Goal: Transaction & Acquisition: Subscribe to service/newsletter

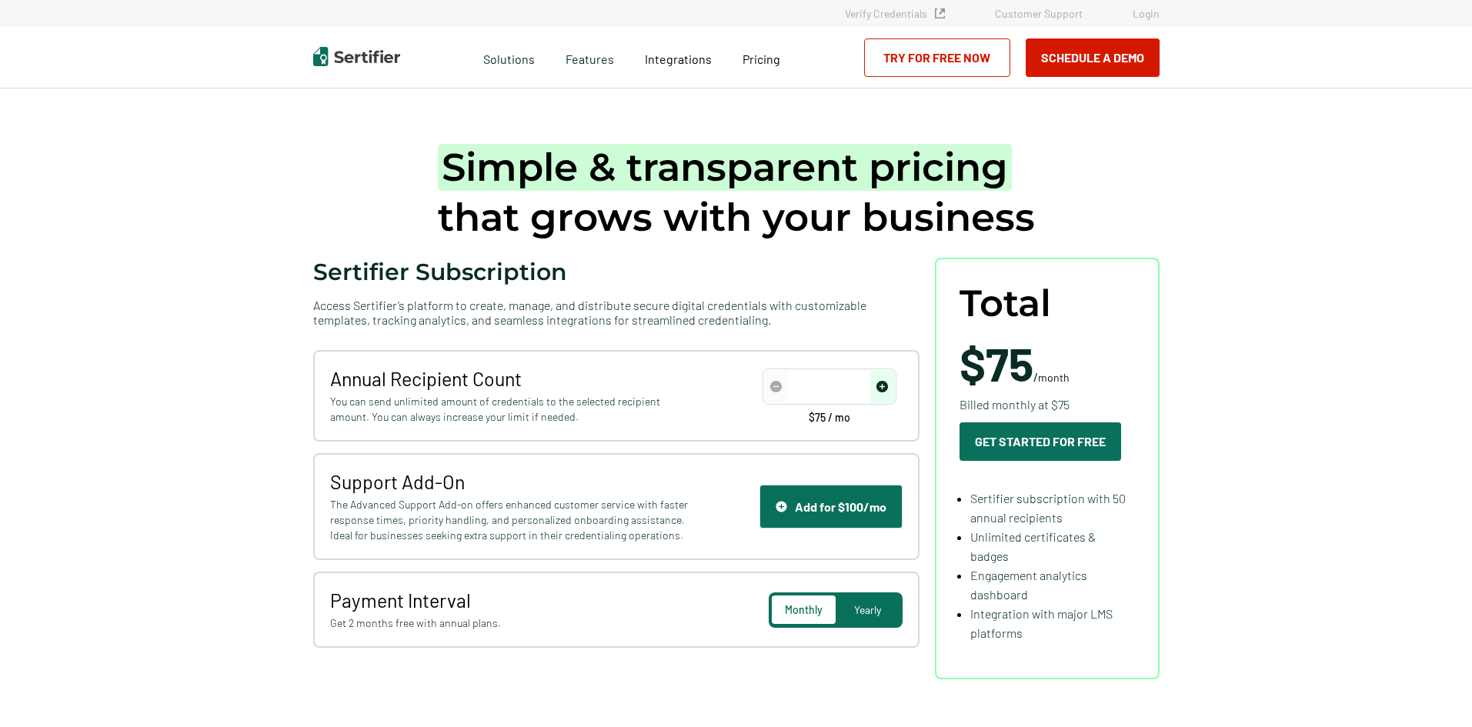
type input "50"
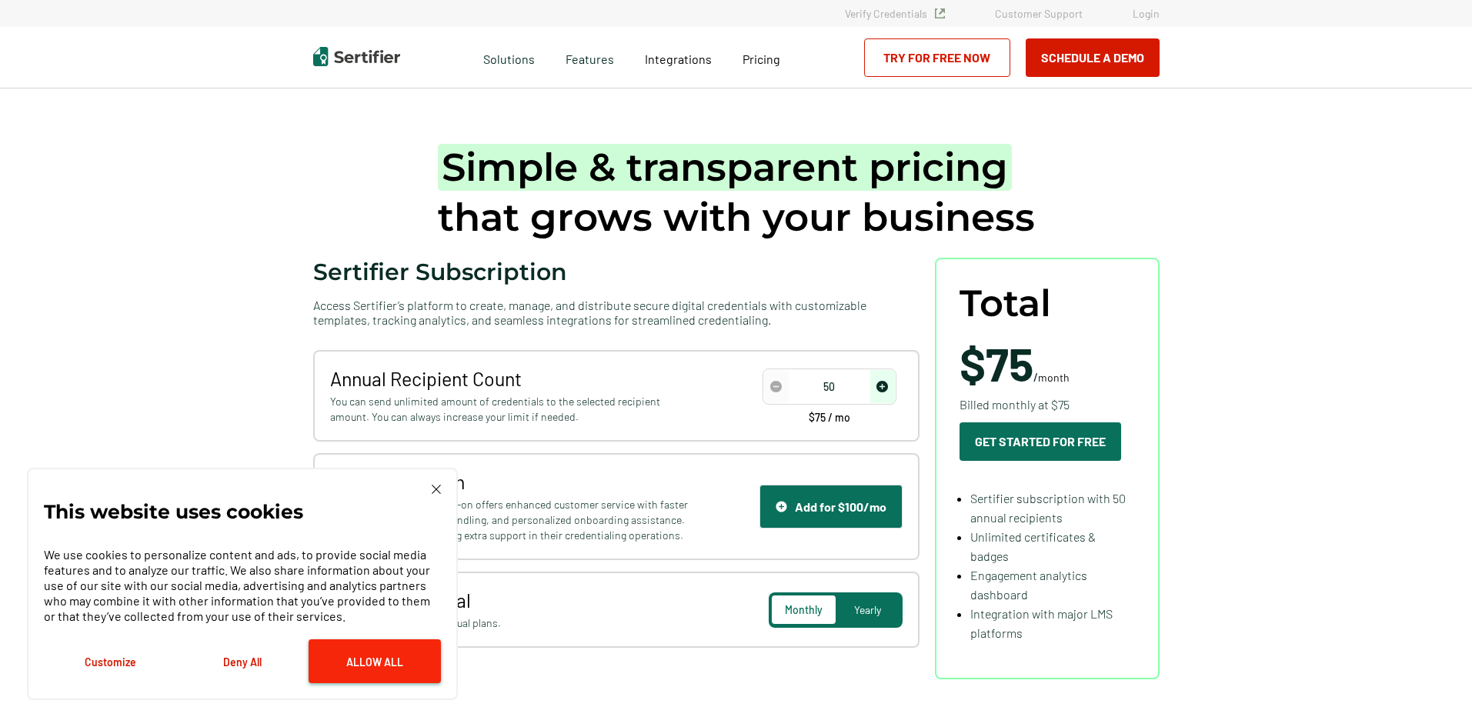
click at [404, 661] on button "Allow All" at bounding box center [374, 661] width 132 height 44
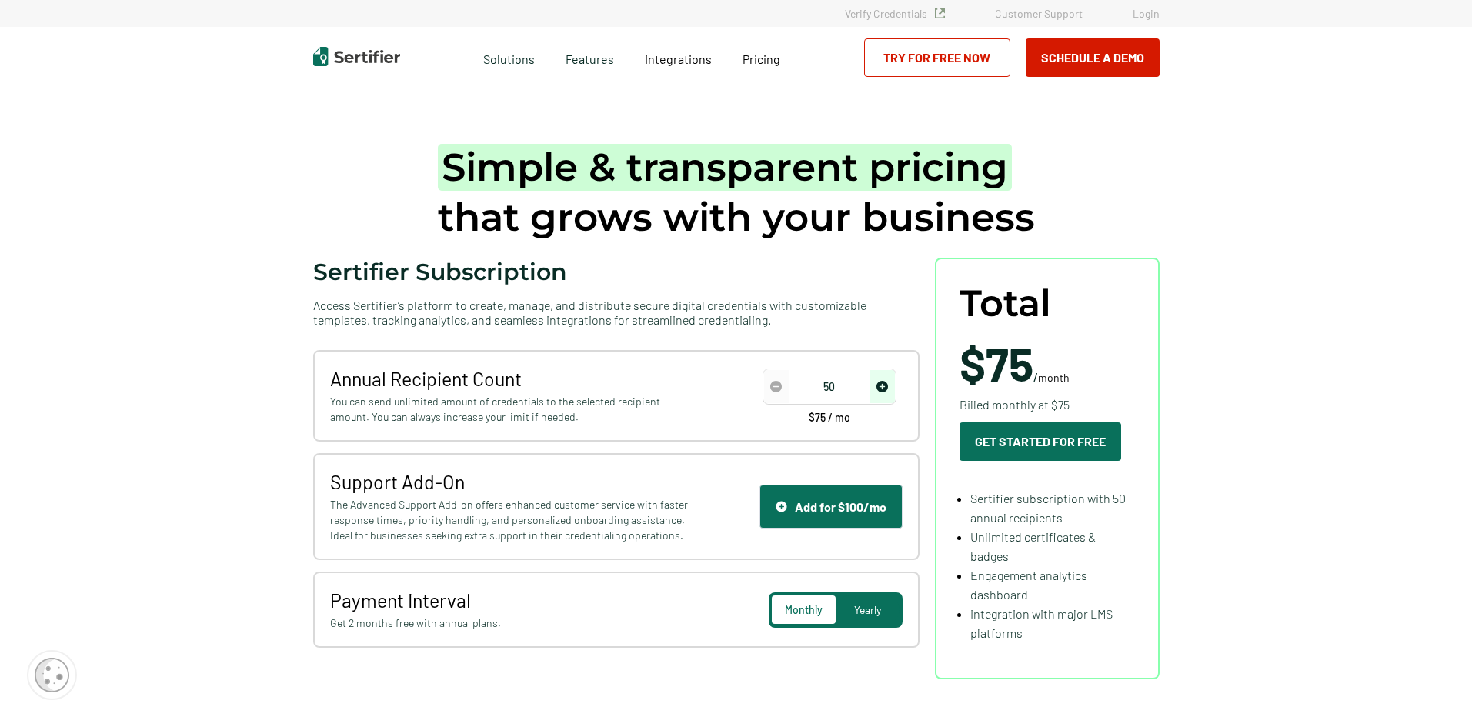
click at [935, 52] on link "Try for Free Now" at bounding box center [937, 57] width 146 height 38
